Goal: Task Accomplishment & Management: Complete application form

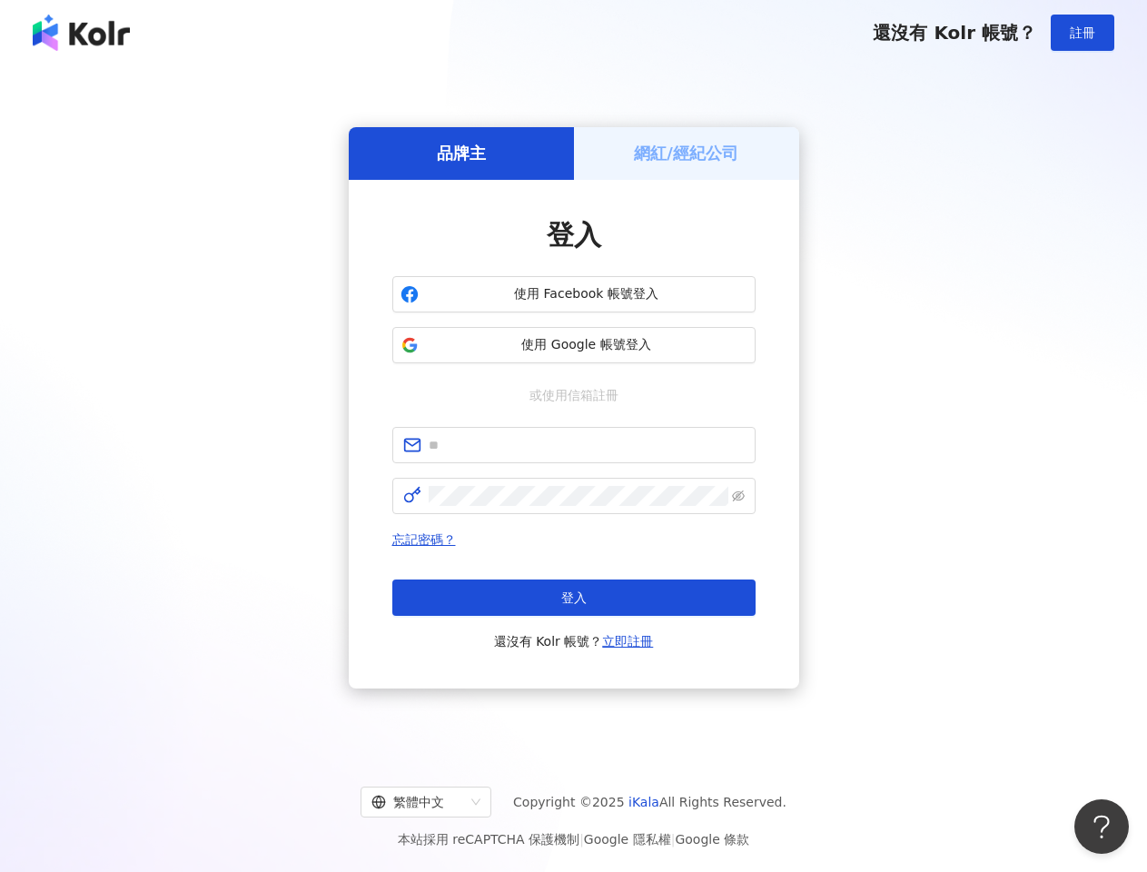
click at [1082, 33] on span "註冊" at bounding box center [1082, 32] width 25 height 15
click at [461, 153] on h5 "品牌主" at bounding box center [461, 153] width 49 height 23
click at [686, 153] on h5 "網紅/經紀公司" at bounding box center [686, 153] width 104 height 23
click at [574, 294] on span "使用 Facebook 帳號登入" at bounding box center [586, 294] width 321 height 18
click at [574, 345] on span "使用 Google 帳號登入" at bounding box center [586, 345] width 321 height 18
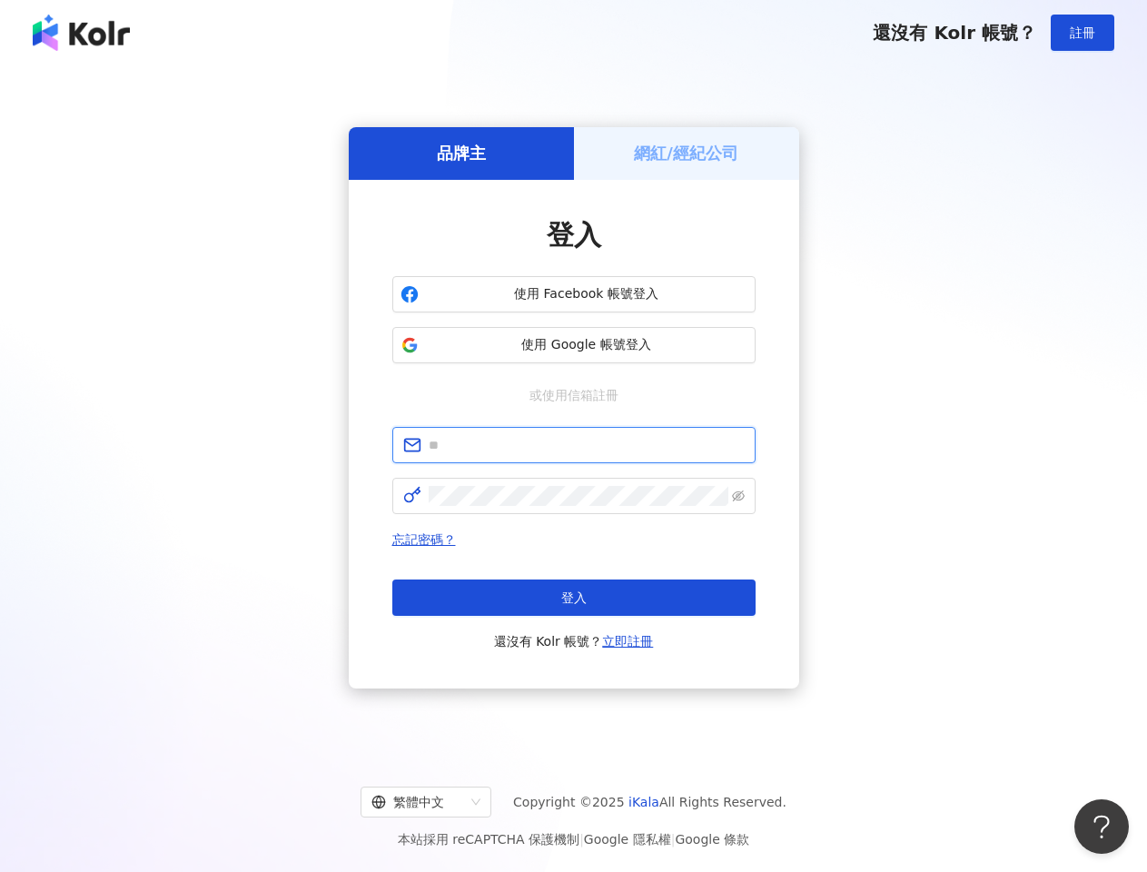
click at [574, 445] on input "text" at bounding box center [587, 445] width 316 height 20
